Goal: Information Seeking & Learning: Find specific fact

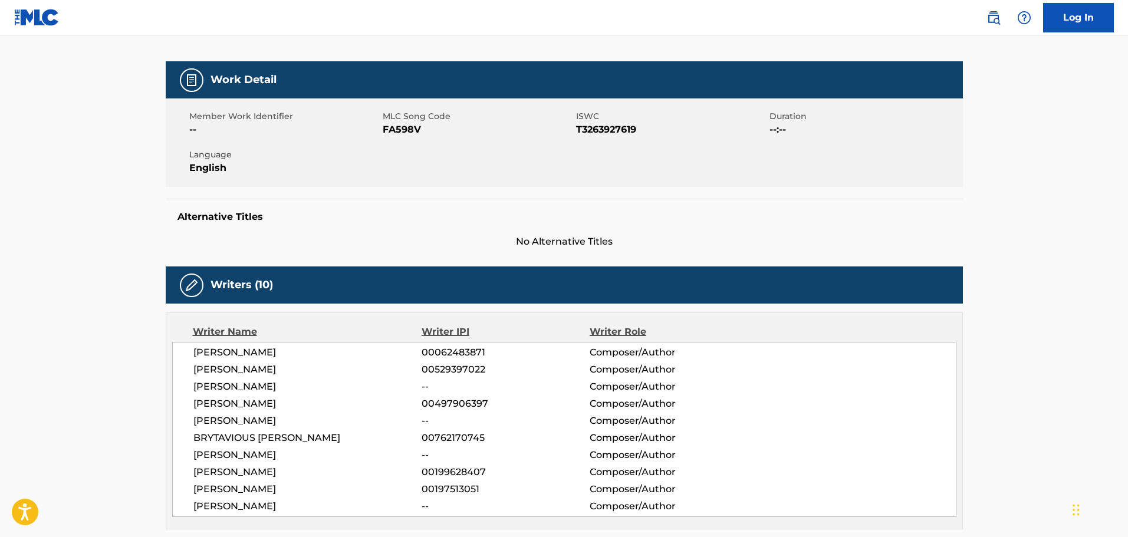
scroll to position [177, 0]
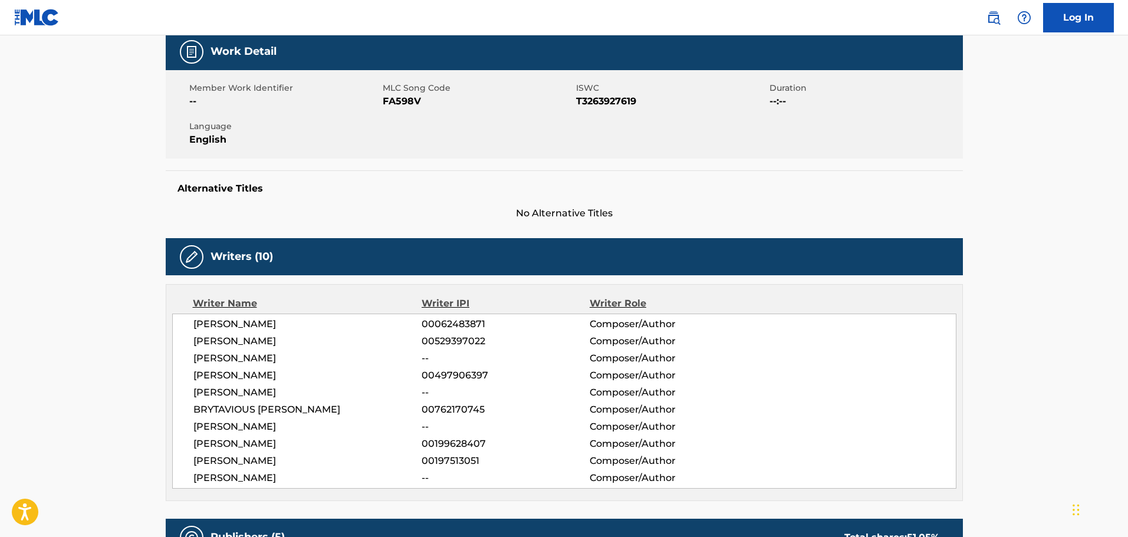
click at [793, 414] on div "BRYTAVIOUS [PERSON_NAME] 00762170745 Composer/Author" at bounding box center [574, 410] width 763 height 14
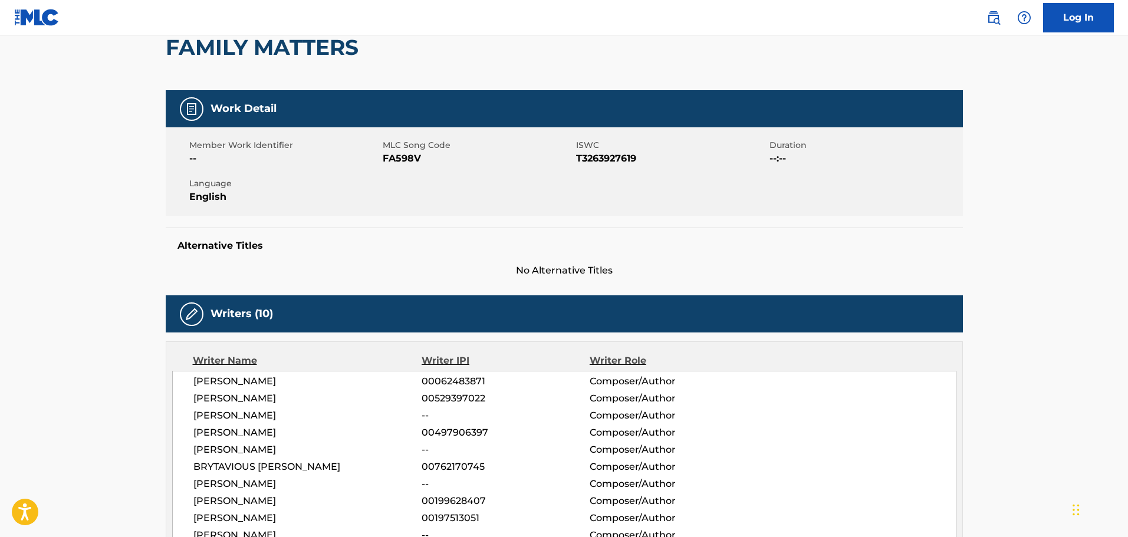
scroll to position [0, 0]
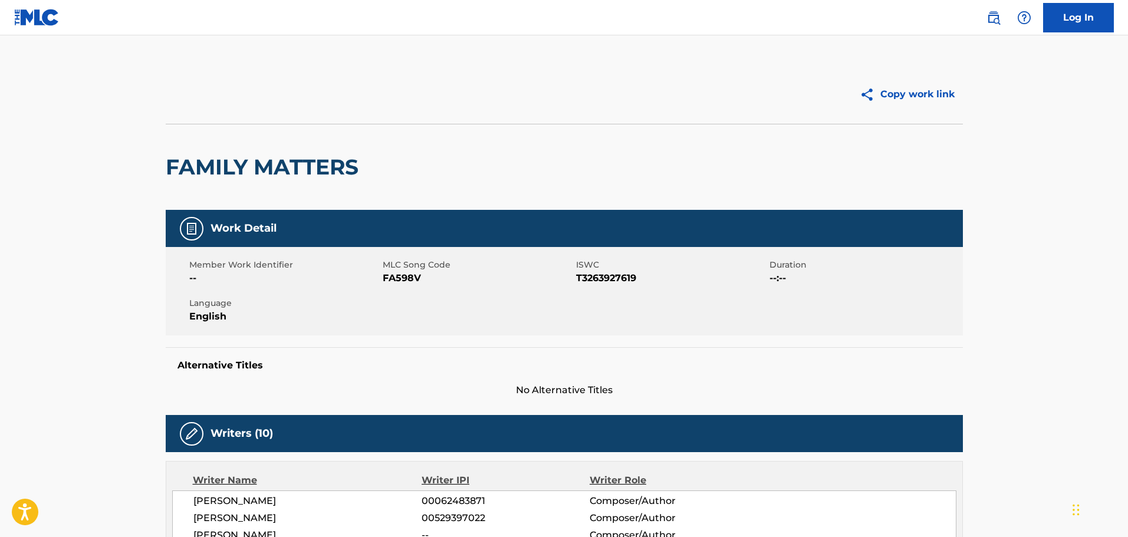
click at [990, 28] on link at bounding box center [994, 18] width 24 height 24
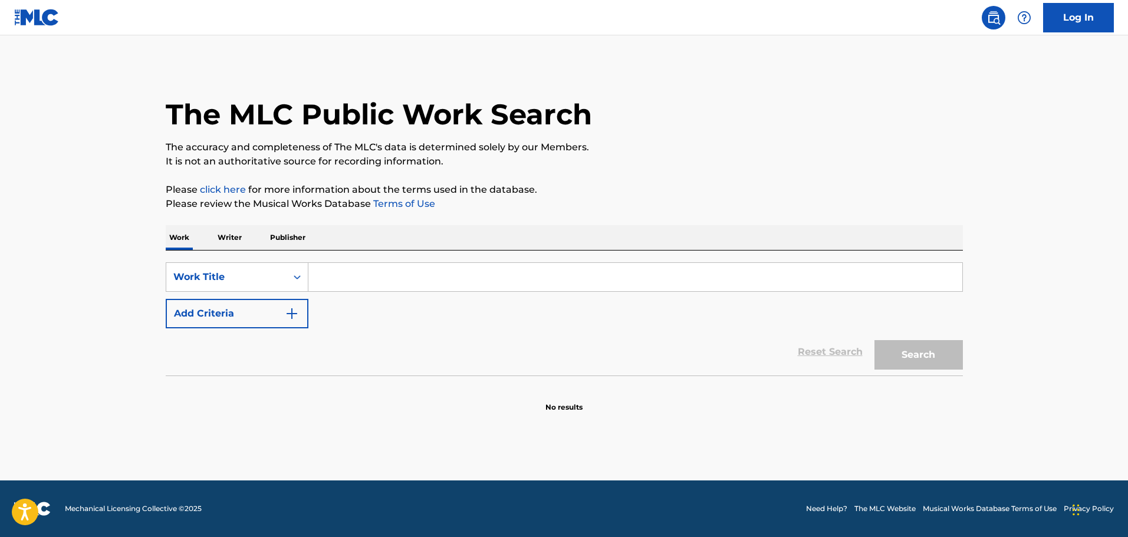
click at [429, 282] on input "Search Form" at bounding box center [635, 277] width 654 height 28
paste input "ON THE OPEN ROAD"
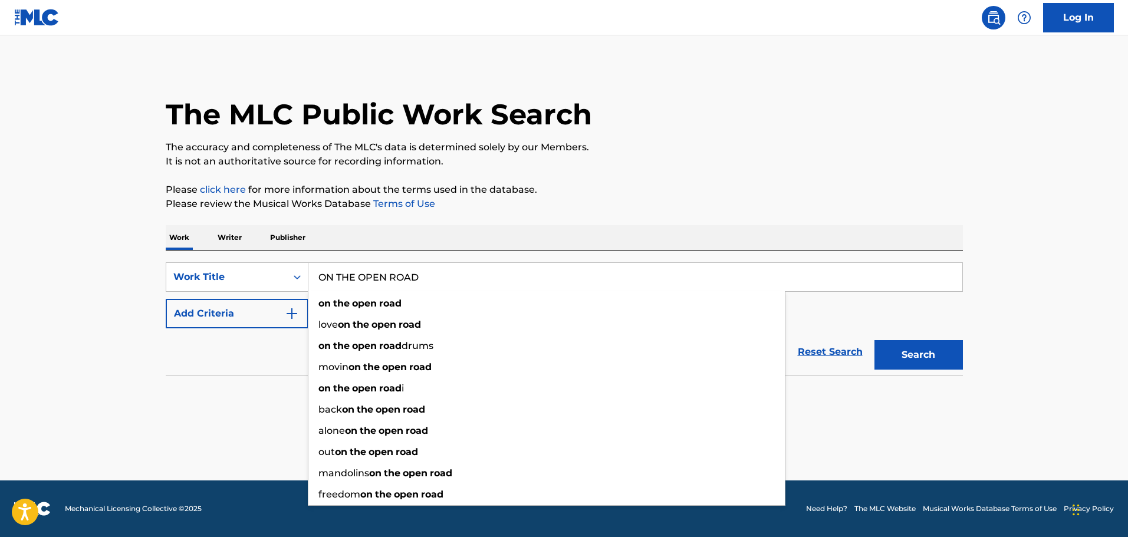
type input "ON THE OPEN ROAD"
click at [192, 319] on button "Add Criteria" at bounding box center [237, 313] width 143 height 29
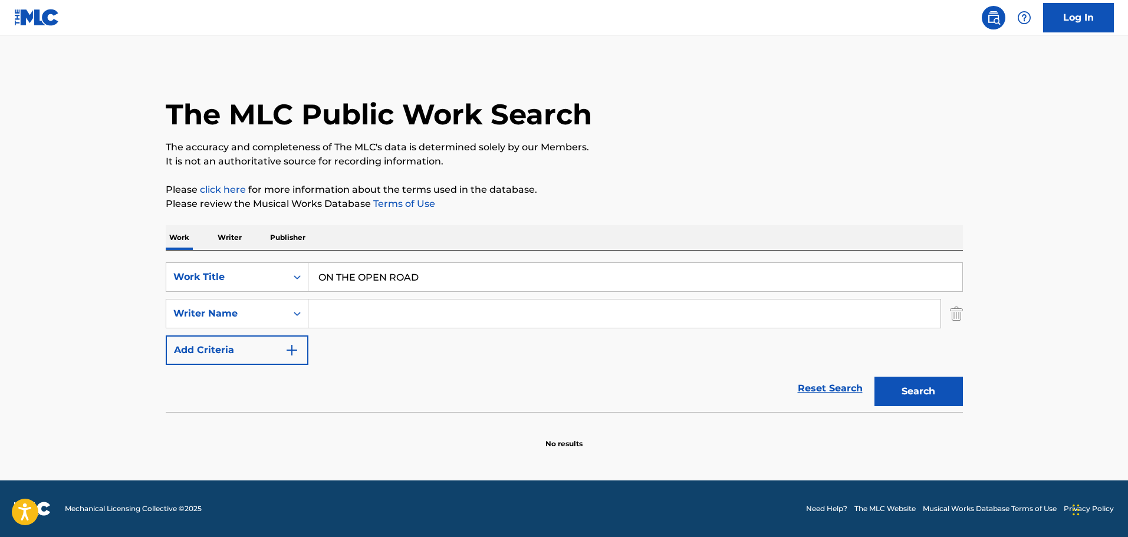
click at [329, 300] on input "Search Form" at bounding box center [624, 314] width 632 height 28
paste input "[PERSON_NAME]"
type input "[PERSON_NAME]"
click at [890, 393] on button "Search" at bounding box center [919, 391] width 88 height 29
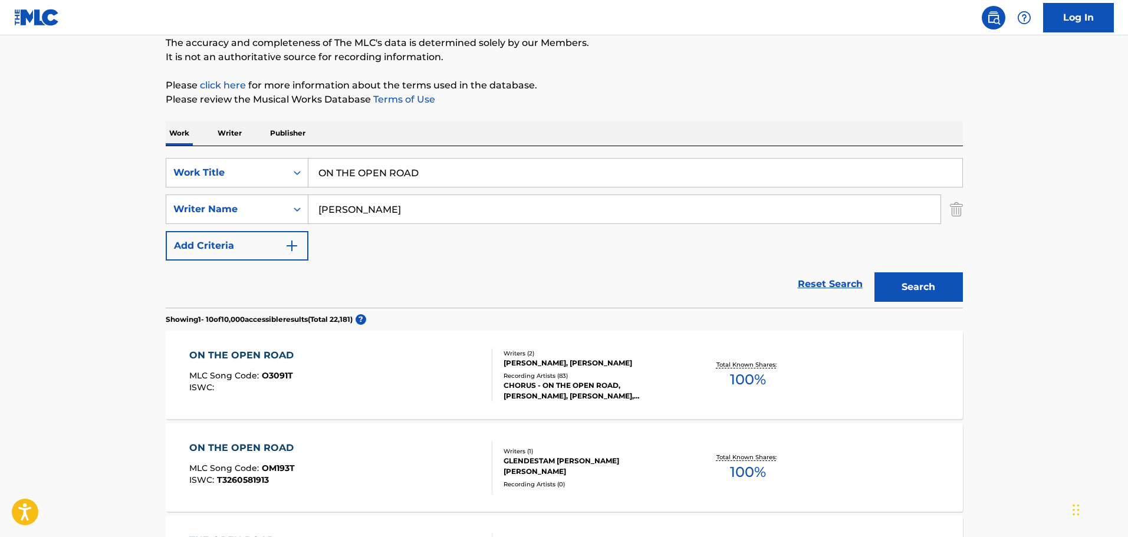
scroll to position [118, 0]
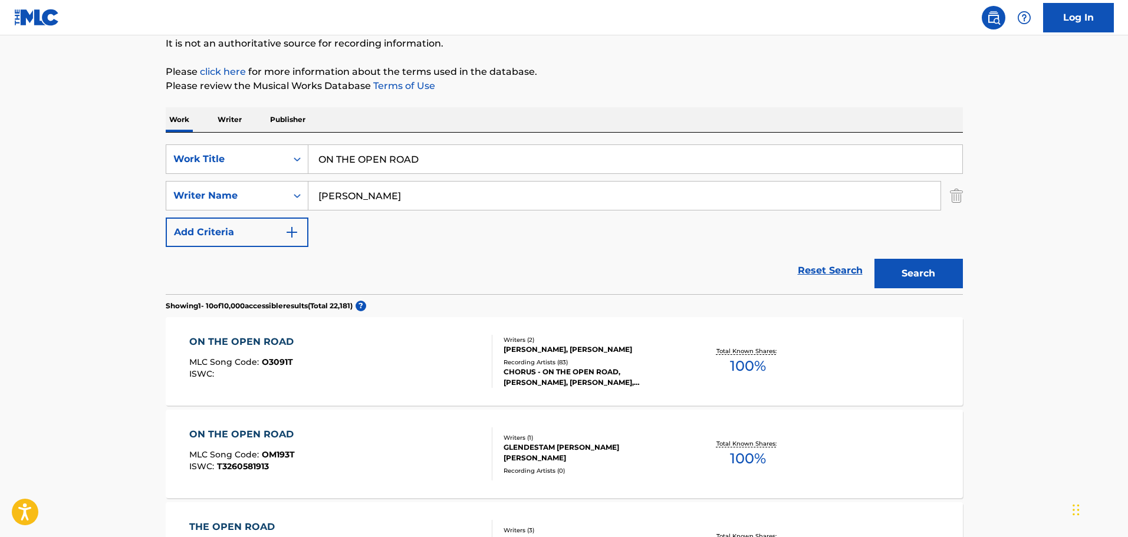
click at [376, 372] on div "ON THE OPEN ROAD MLC Song Code : O3091T ISWC :" at bounding box center [340, 361] width 303 height 53
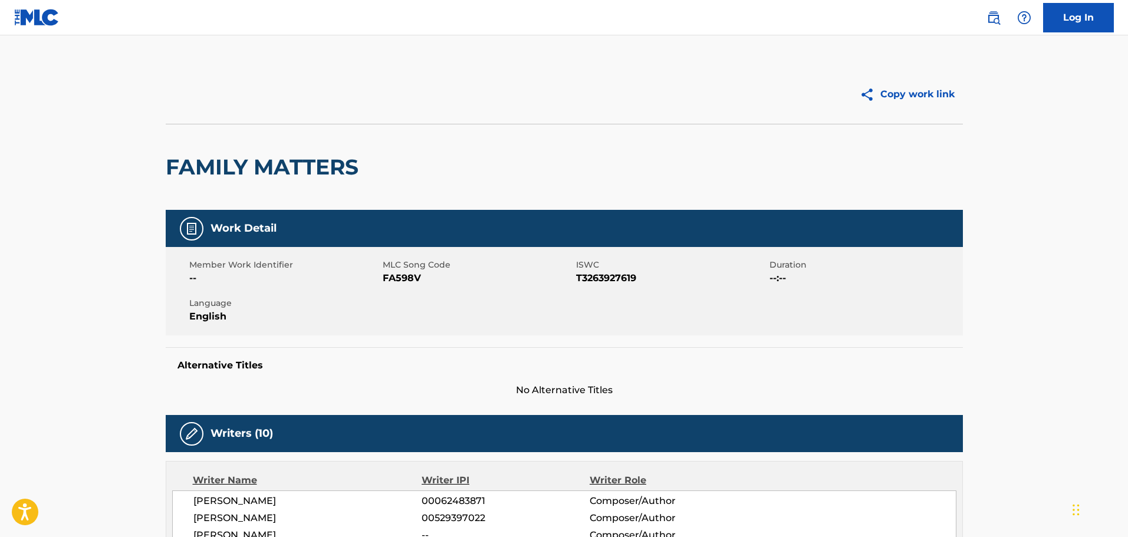
click at [979, 18] on div "Log In" at bounding box center [1044, 17] width 139 height 29
click at [984, 20] on link at bounding box center [994, 18] width 24 height 24
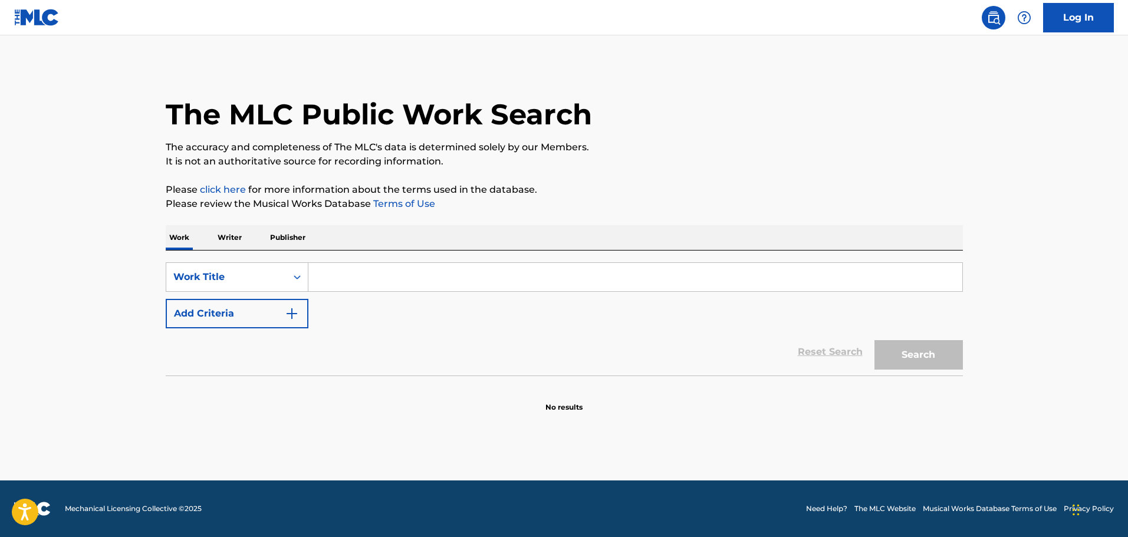
click at [469, 285] on input "Search Form" at bounding box center [635, 277] width 654 height 28
paste input "Merry X-Mess"
type input "Merry X-Mess"
click at [896, 362] on button "Search" at bounding box center [919, 354] width 88 height 29
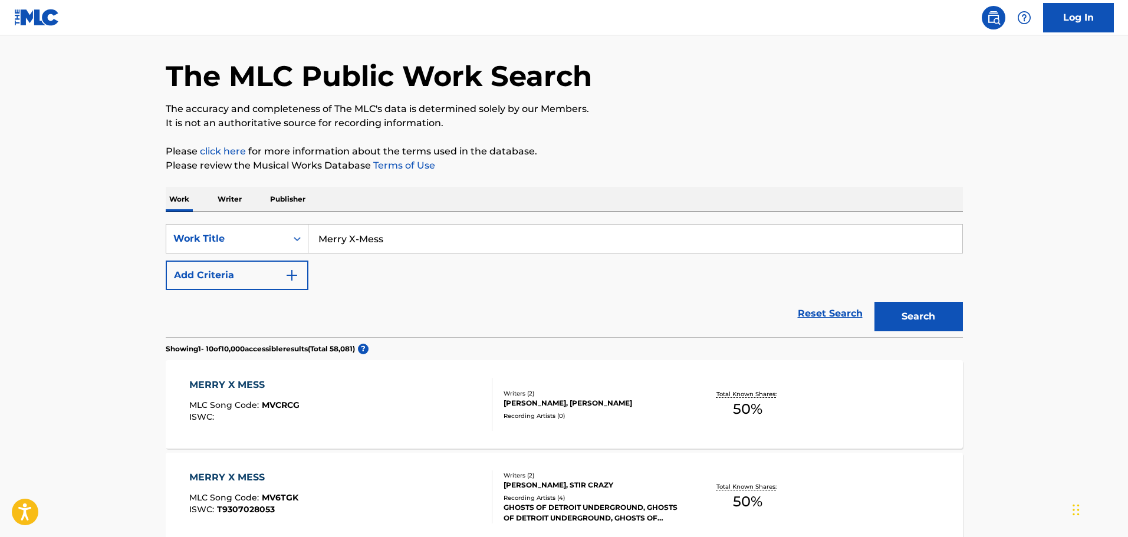
scroll to position [59, 0]
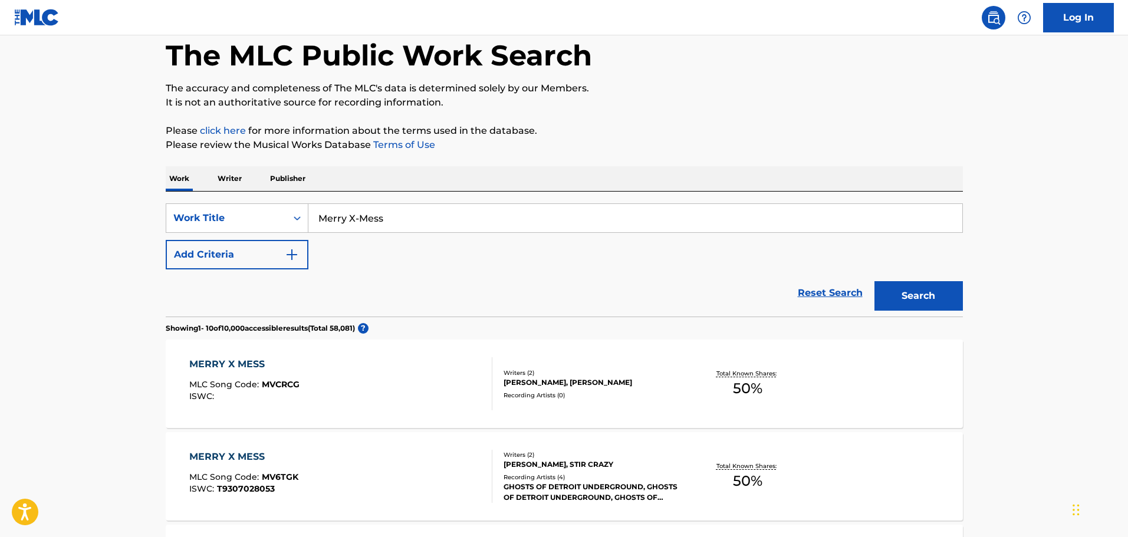
click at [439, 404] on div "MERRY X MESS MLC Song Code : MVCRCG ISWC :" at bounding box center [340, 383] width 303 height 53
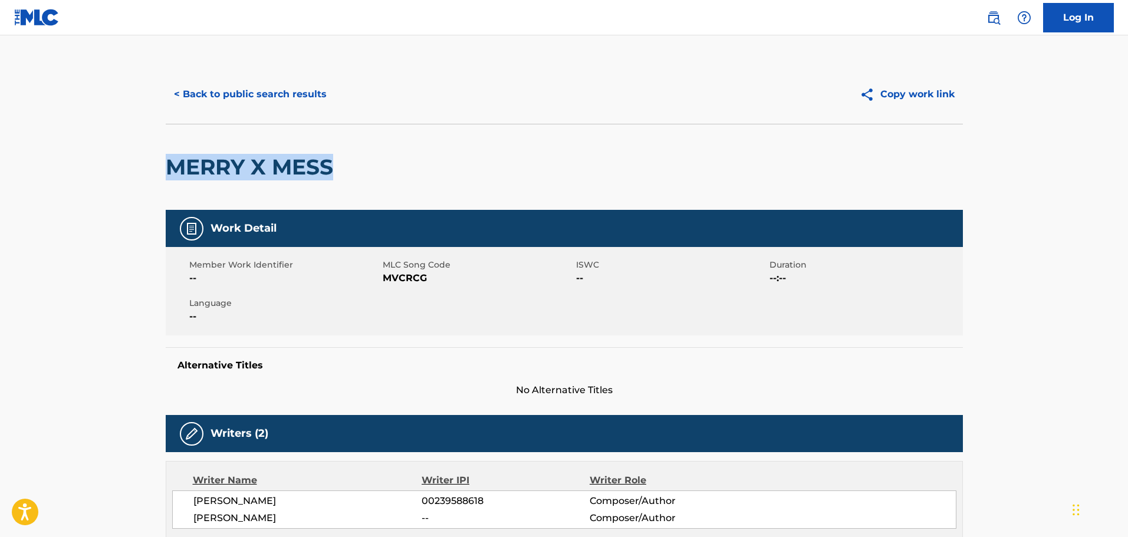
drag, startPoint x: 353, startPoint y: 163, endPoint x: 159, endPoint y: 160, distance: 194.0
click at [159, 160] on div "< Back to public search results Copy work link MERRY X MESS Work Detail Member …" at bounding box center [565, 494] width 826 height 859
copy h2 "MERRY X MESS"
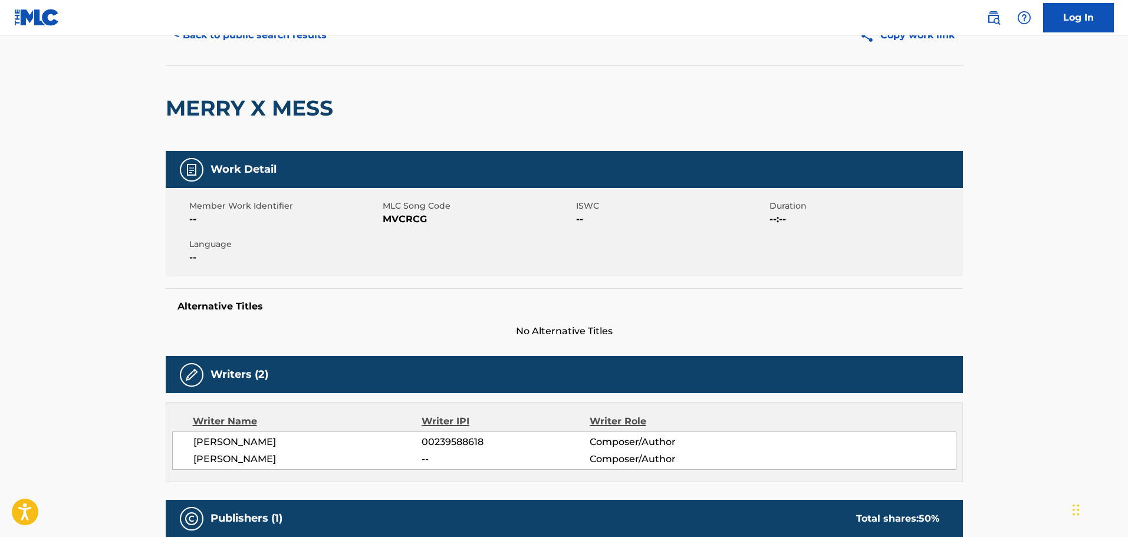
click at [222, 444] on span "MAURICE STEENBERGEN" at bounding box center [307, 442] width 229 height 14
copy span "MAURICE"
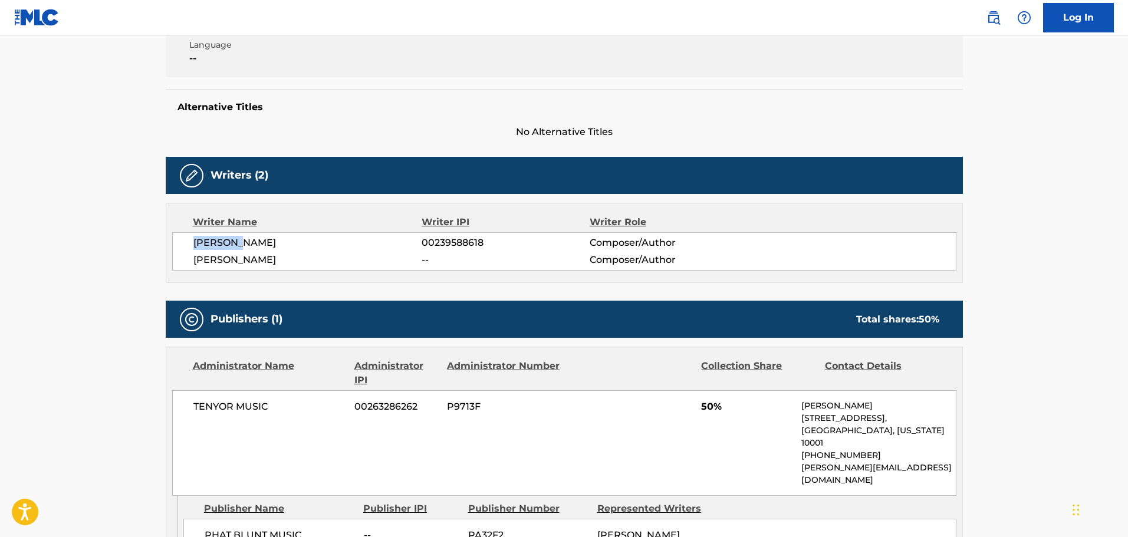
scroll to position [214, 0]
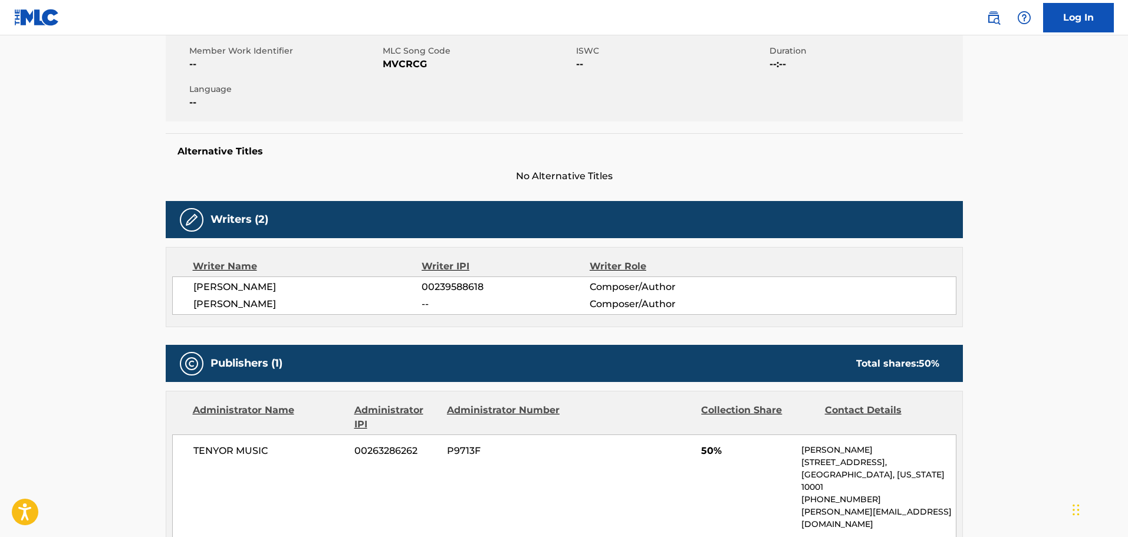
click at [758, 274] on div "Writer Name Writer IPI Writer Role MAURICE STEENBERGEN 00239588618 Composer/Aut…" at bounding box center [564, 287] width 797 height 80
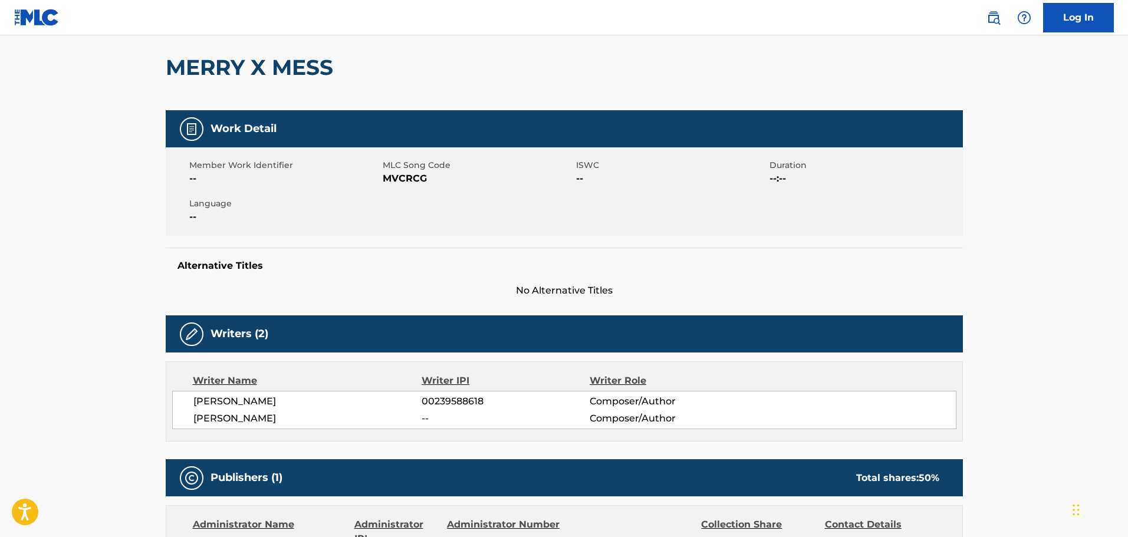
scroll to position [96, 0]
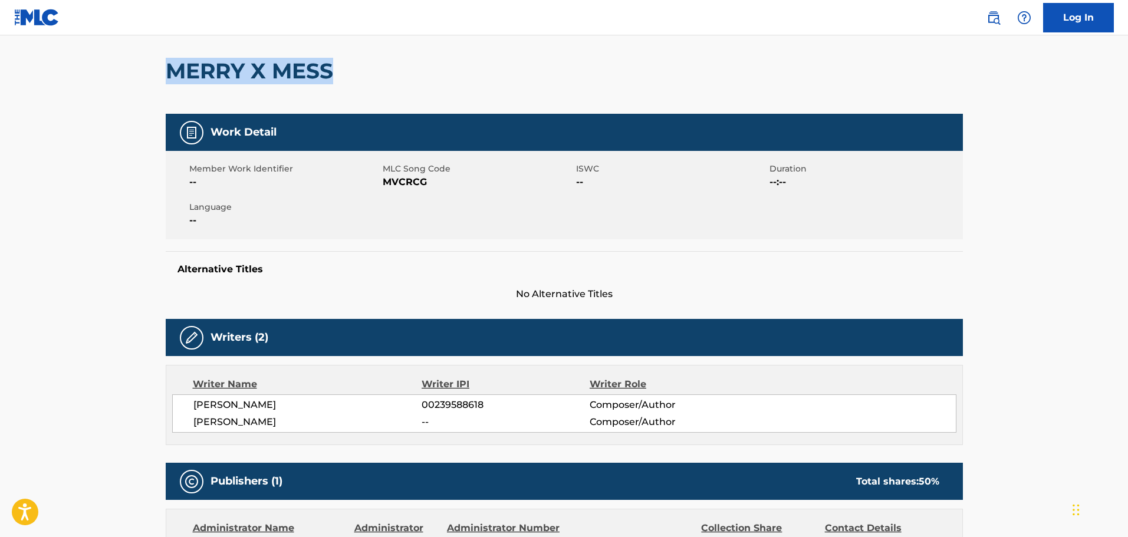
drag, startPoint x: 323, startPoint y: 71, endPoint x: 163, endPoint y: 76, distance: 159.3
click at [163, 76] on div "< Back to public search results Copy work link MERRY X MESS Work Detail Member …" at bounding box center [565, 398] width 826 height 859
copy h2 "MERRY X MESS"
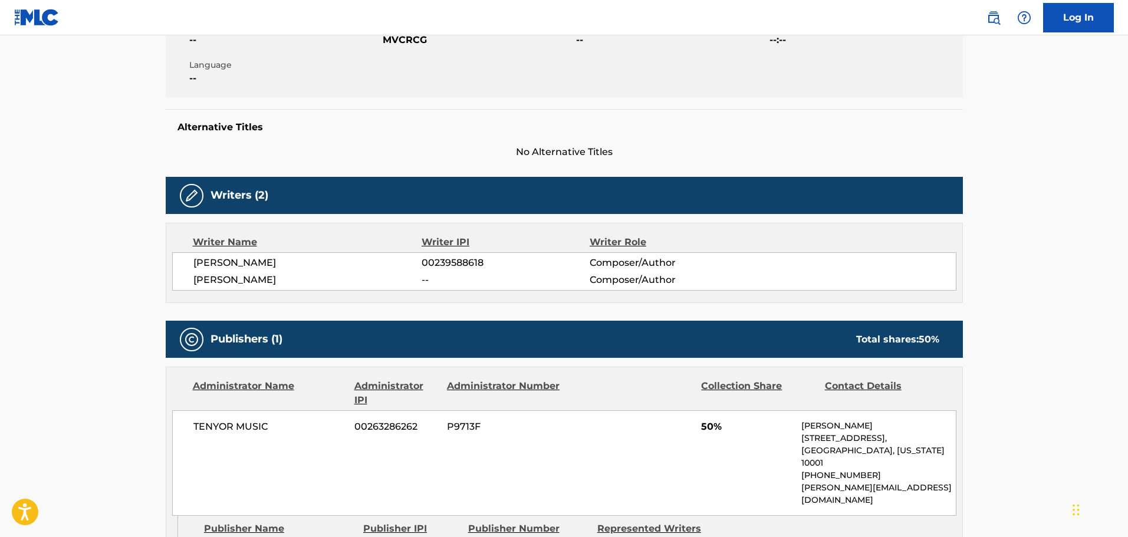
scroll to position [295, 0]
